Goal: Find specific page/section: Find specific page/section

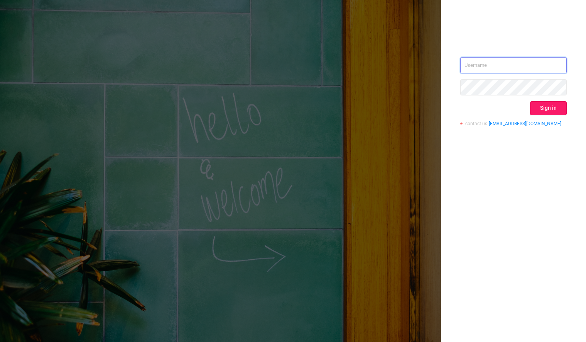
type input "mary@lunamedia.io"
click at [559, 110] on button "Sign in" at bounding box center [548, 108] width 37 height 14
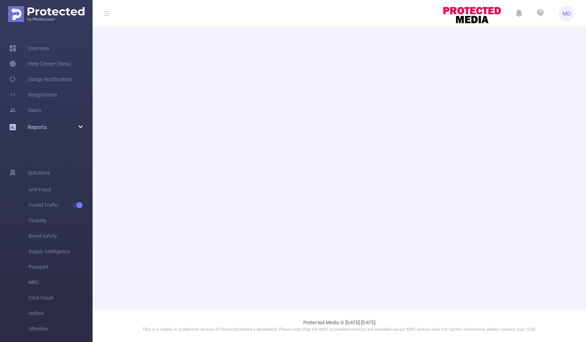
click at [73, 124] on div "Reports" at bounding box center [46, 126] width 93 height 15
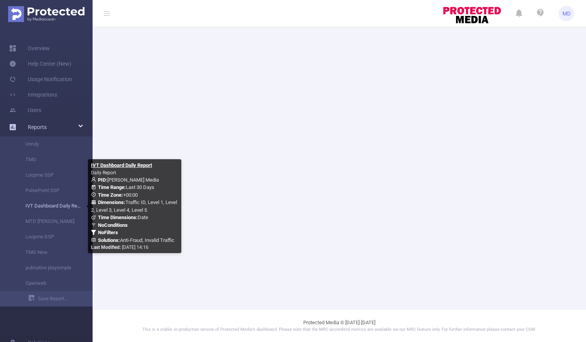
click at [53, 208] on link "IVT Dashboard Daily Report" at bounding box center [49, 205] width 68 height 15
